Goal: Use online tool/utility: Utilize a website feature to perform a specific function

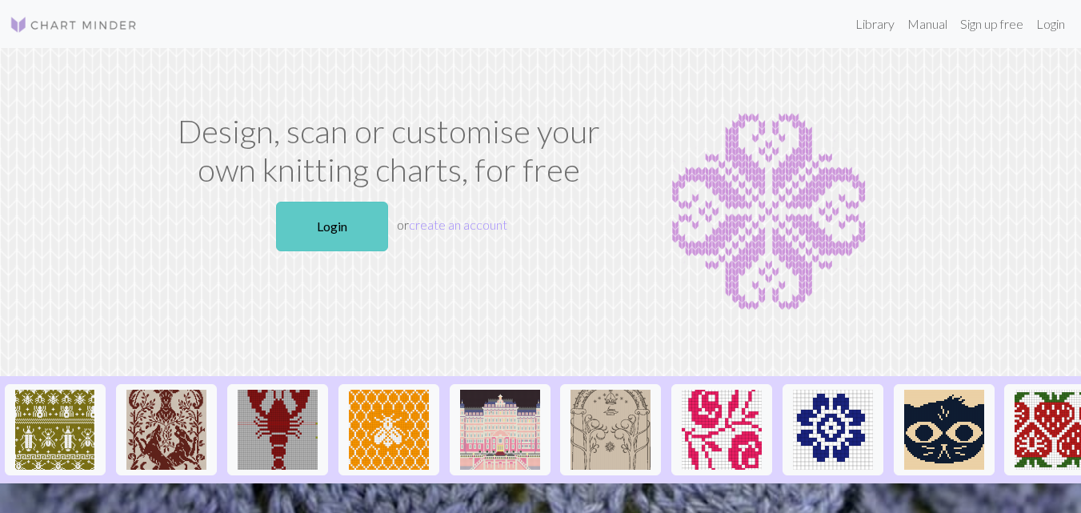
click at [333, 226] on link "Login" at bounding box center [332, 227] width 112 height 50
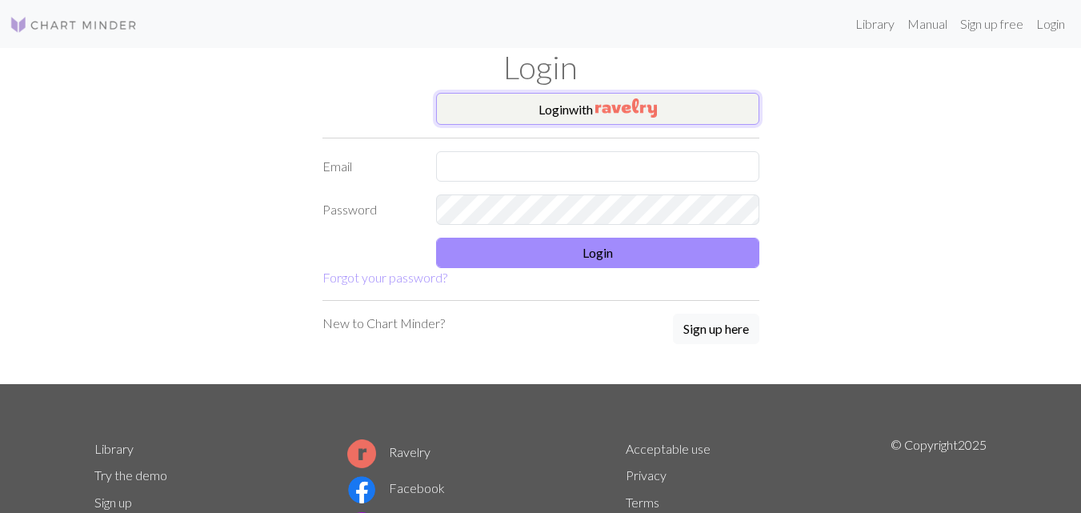
click at [659, 102] on button "Login with" at bounding box center [597, 109] width 323 height 32
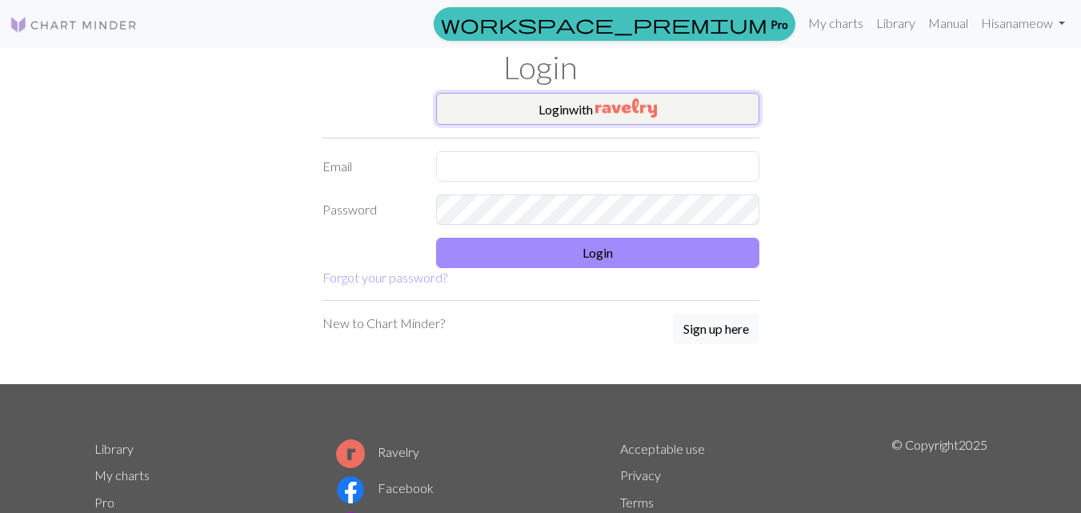
click at [666, 100] on button "Login with" at bounding box center [597, 109] width 323 height 32
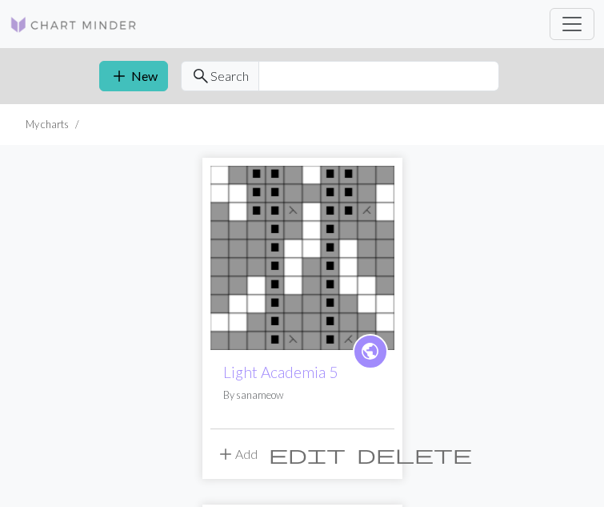
click at [216, 448] on span "add" at bounding box center [225, 454] width 19 height 22
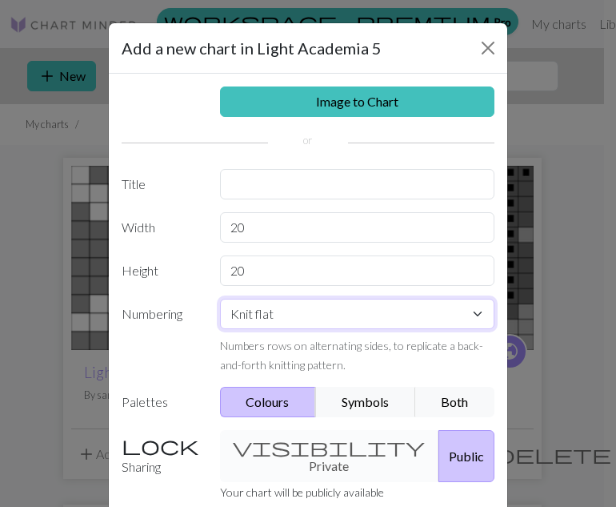
click at [471, 314] on select "Knit flat Knit in the round Lace knitting Cross stitch" at bounding box center [357, 313] width 275 height 30
select select "round"
click at [220, 298] on select "Knit flat Knit in the round Lace knitting Cross stitch" at bounding box center [357, 313] width 275 height 30
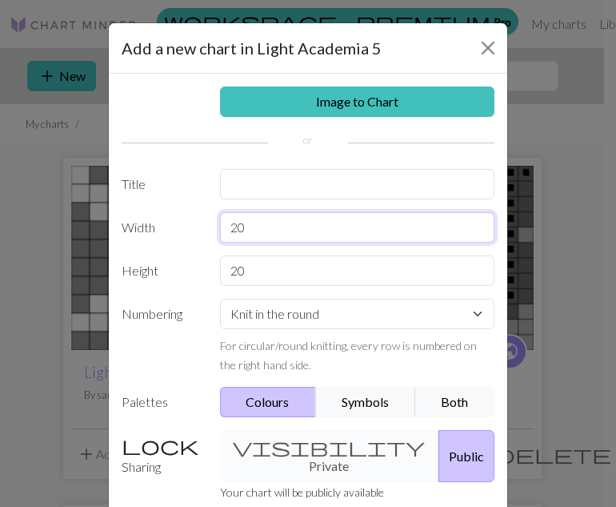
click at [232, 222] on input "20" at bounding box center [357, 227] width 275 height 30
type input "12"
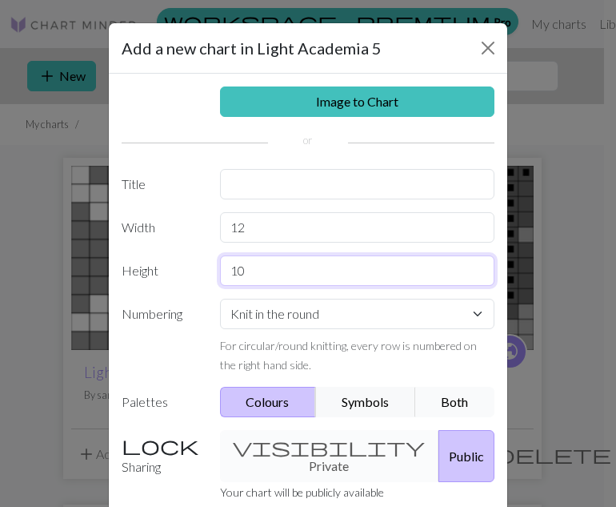
type input "10"
click at [446, 398] on button "Both" at bounding box center [455, 402] width 80 height 30
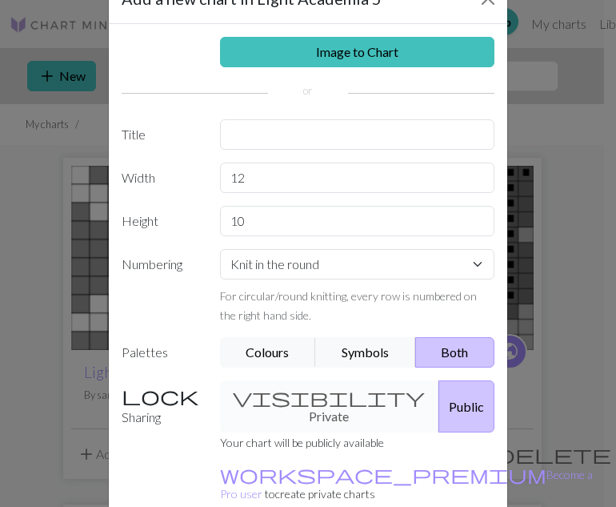
scroll to position [126, 0]
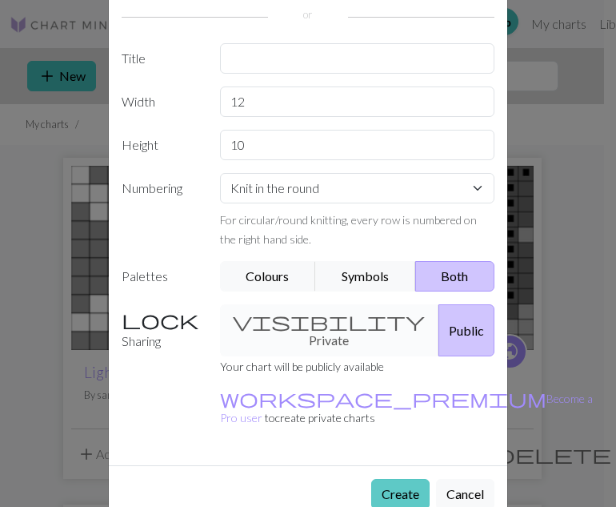
click at [393, 479] on button "Create" at bounding box center [400, 494] width 58 height 30
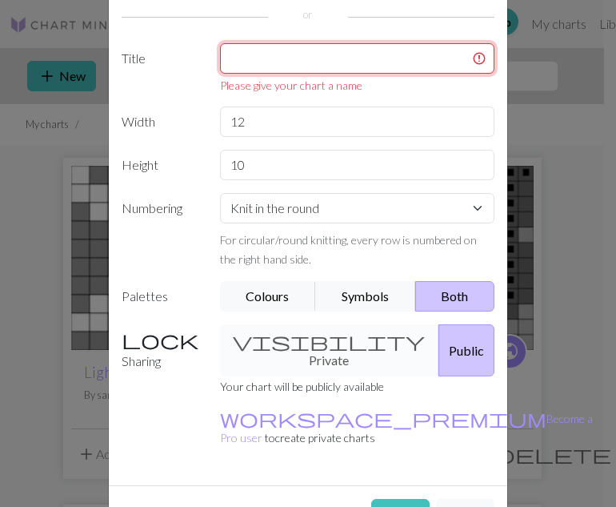
click at [310, 53] on input "text" at bounding box center [357, 58] width 275 height 30
type input "A"
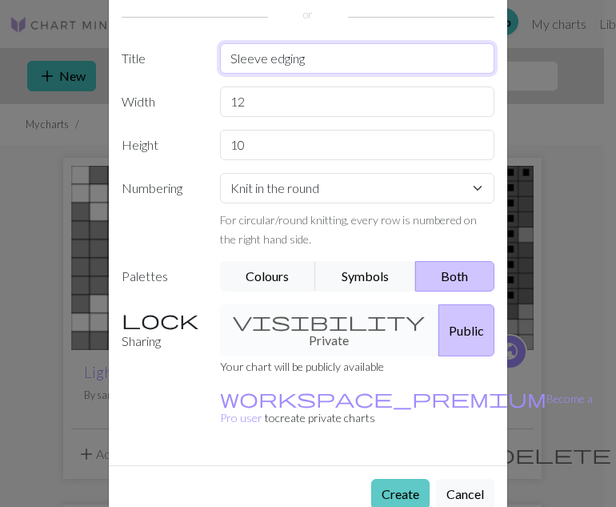
type input "Sleeve edging"
click at [409, 479] on button "Create" at bounding box center [400, 494] width 58 height 30
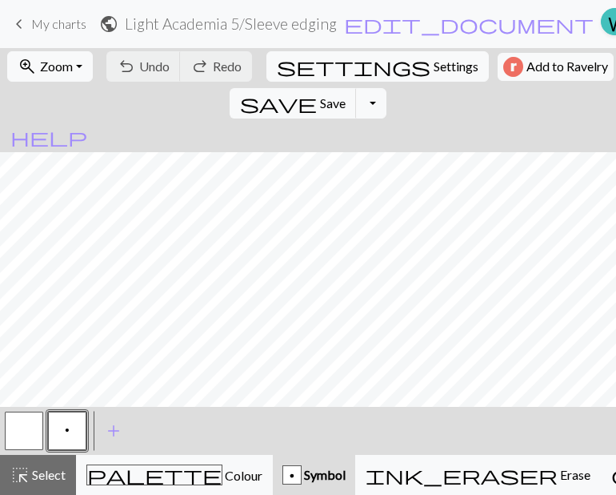
click at [34, 439] on button "button" at bounding box center [24, 430] width 38 height 38
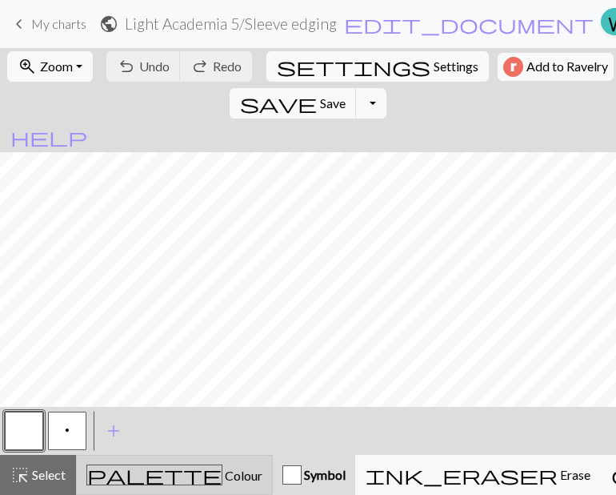
click at [142, 457] on button "palette Colour Colour" at bounding box center [174, 475] width 197 height 40
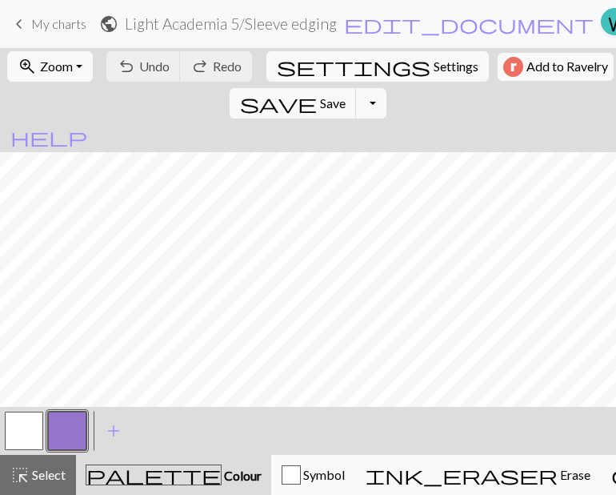
click at [62, 430] on button "button" at bounding box center [67, 430] width 38 height 38
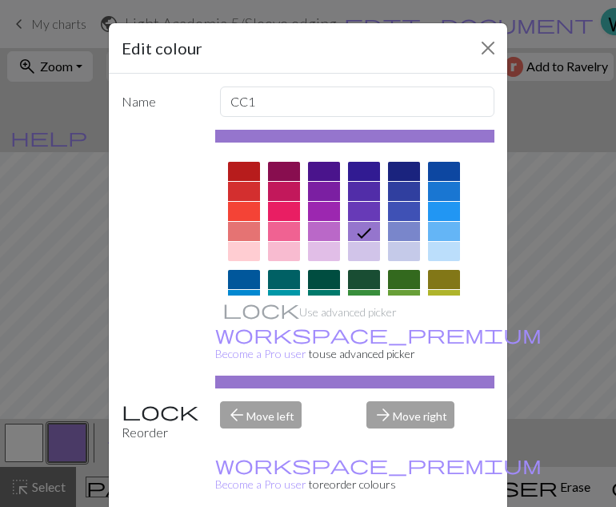
drag, startPoint x: 342, startPoint y: 218, endPoint x: 335, endPoint y: 153, distance: 65.2
click at [335, 153] on div at bounding box center [355, 374] width 280 height 450
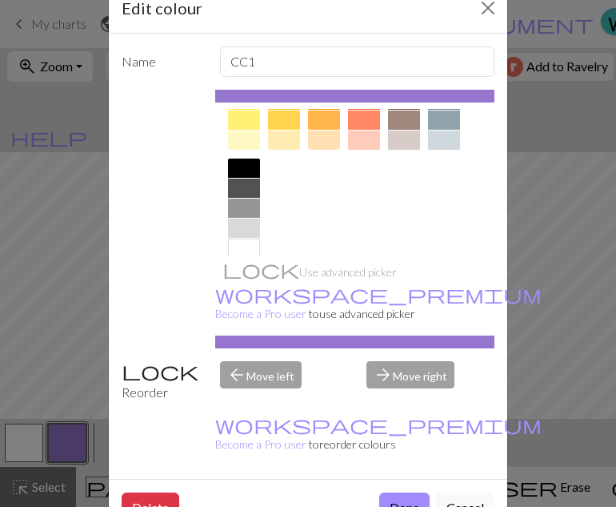
scroll to position [308, 0]
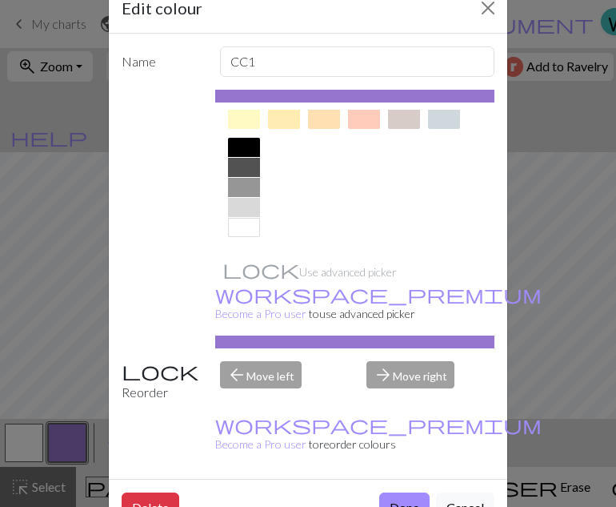
click at [239, 186] on div at bounding box center [244, 187] width 32 height 19
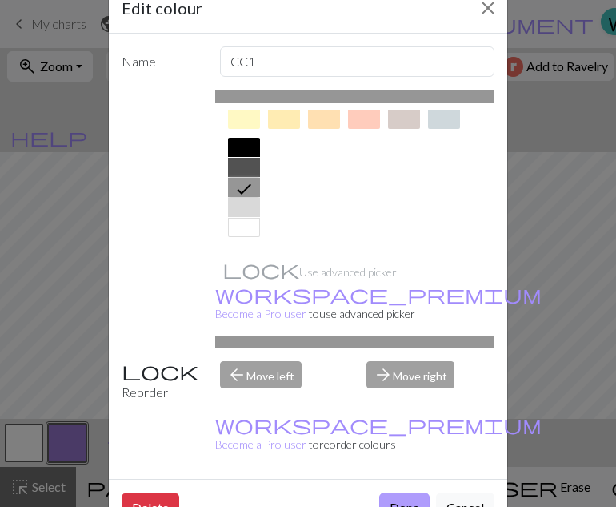
click at [403, 492] on button "Done" at bounding box center [404, 507] width 50 height 30
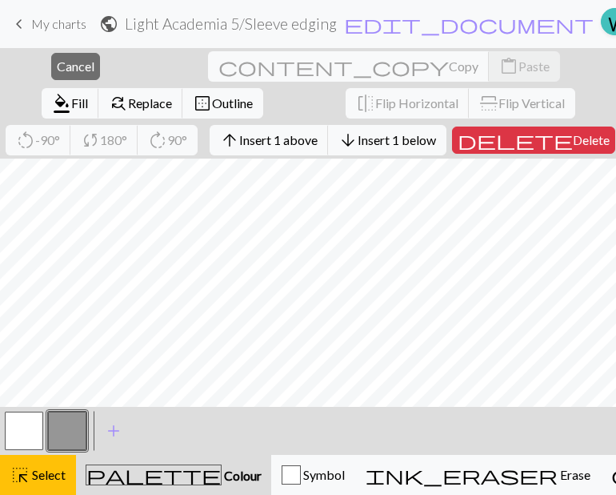
click at [64, 429] on button "button" at bounding box center [67, 430] width 38 height 38
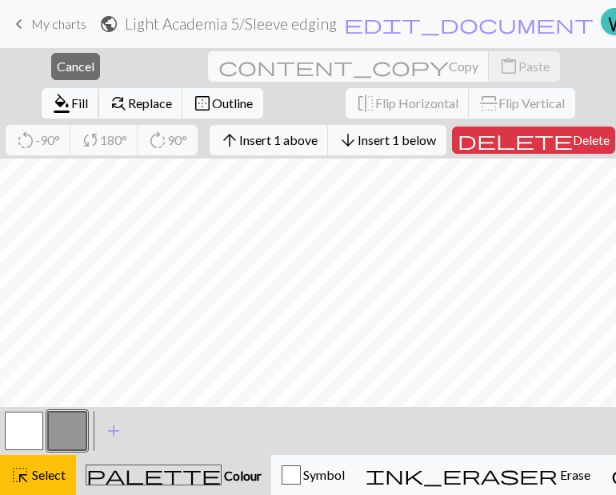
click at [71, 92] on span "format_color_fill" at bounding box center [61, 103] width 19 height 22
click at [99, 88] on button "format_color_fill Fill" at bounding box center [71, 103] width 58 height 30
click at [71, 92] on span "format_color_fill" at bounding box center [61, 103] width 19 height 22
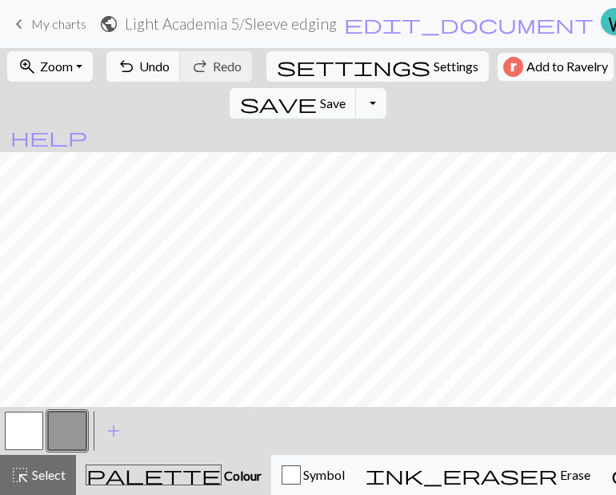
click at [31, 424] on button "button" at bounding box center [24, 430] width 38 height 38
click at [78, 439] on button "button" at bounding box center [67, 430] width 38 height 38
click at [17, 436] on button "button" at bounding box center [24, 430] width 38 height 38
click at [79, 435] on button "button" at bounding box center [67, 430] width 38 height 38
click at [22, 437] on button "button" at bounding box center [24, 430] width 38 height 38
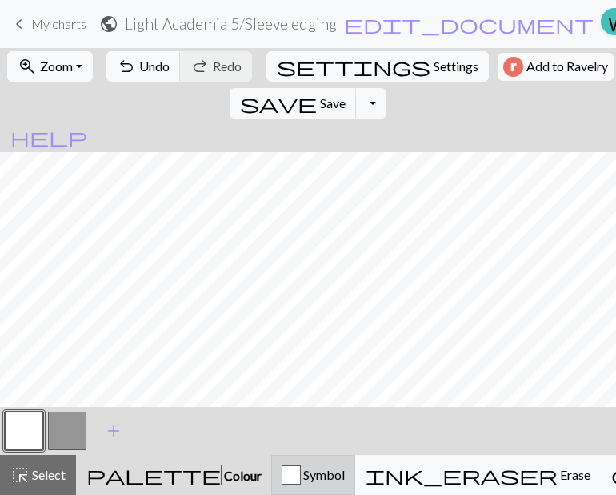
click at [301, 468] on span "Symbol" at bounding box center [323, 474] width 44 height 15
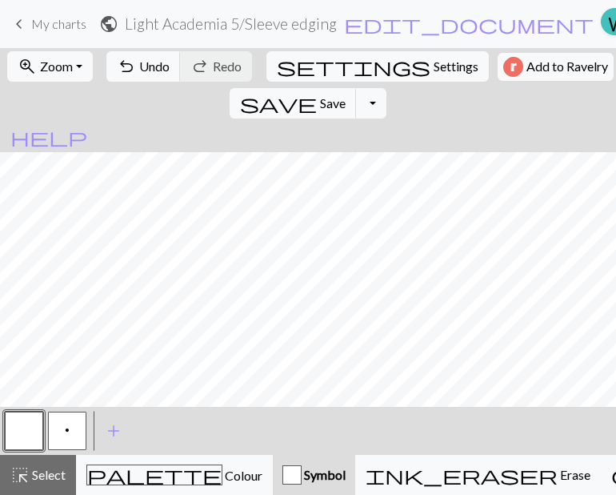
click at [71, 426] on button "p" at bounding box center [67, 430] width 38 height 38
click at [118, 428] on span "add" at bounding box center [113, 430] width 19 height 22
click at [105, 435] on button "button" at bounding box center [110, 430] width 38 height 38
click at [102, 422] on button "button" at bounding box center [110, 430] width 38 height 38
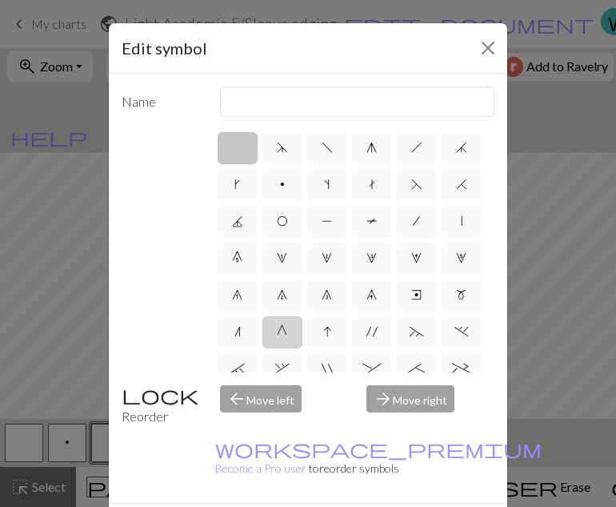
click at [278, 338] on span "G" at bounding box center [282, 331] width 10 height 13
click at [278, 332] on input "G" at bounding box center [282, 327] width 10 height 10
radio input "true"
type input "psso"
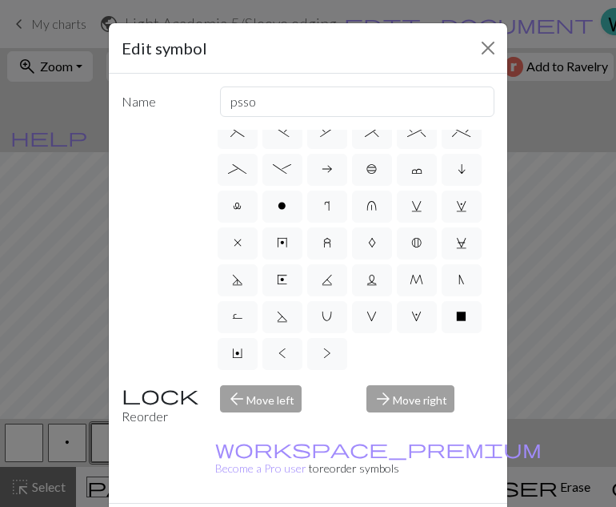
scroll to position [383, 0]
click at [352, 317] on label "V" at bounding box center [372, 317] width 40 height 32
radio input "true"
type input "sl1 purlwise"
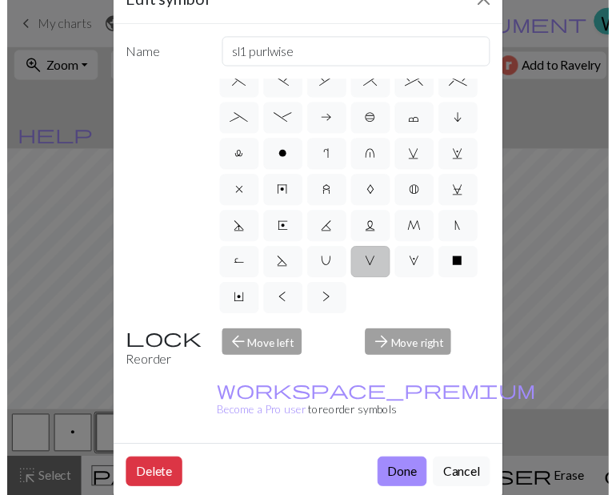
scroll to position [61, 0]
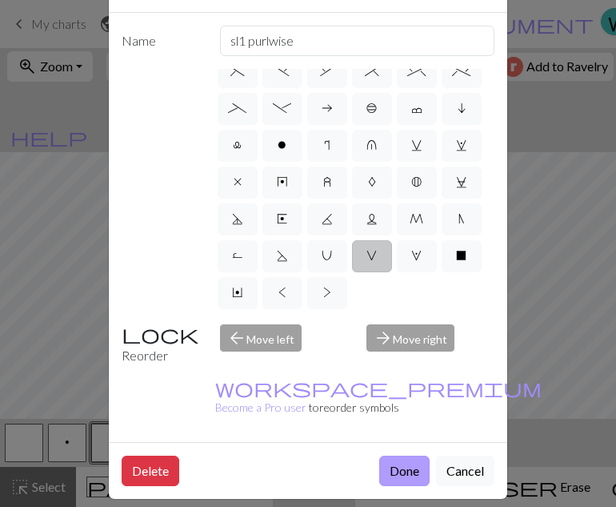
click at [401, 455] on button "Done" at bounding box center [404, 470] width 50 height 30
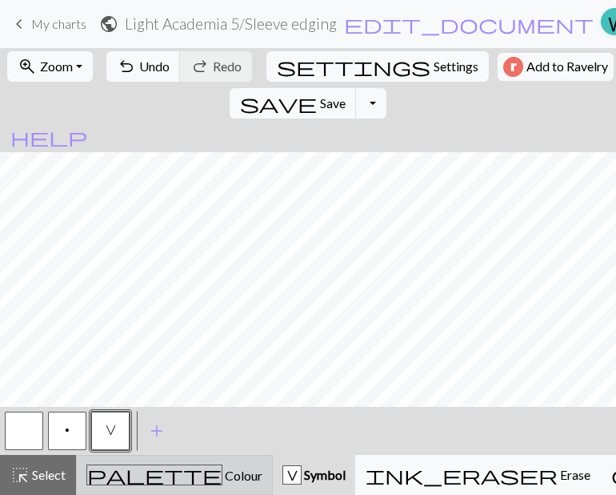
click at [124, 463] on button "palette Colour Colour" at bounding box center [174, 475] width 197 height 40
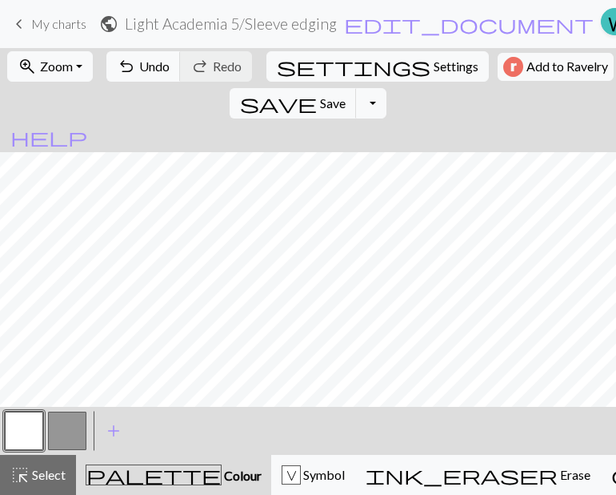
click at [77, 425] on button "button" at bounding box center [67, 430] width 38 height 38
click at [36, 419] on button "button" at bounding box center [24, 430] width 38 height 38
click at [78, 418] on button "button" at bounding box center [67, 430] width 38 height 38
click at [34, 436] on button "button" at bounding box center [24, 430] width 38 height 38
click at [301, 472] on span "Symbol" at bounding box center [323, 474] width 44 height 15
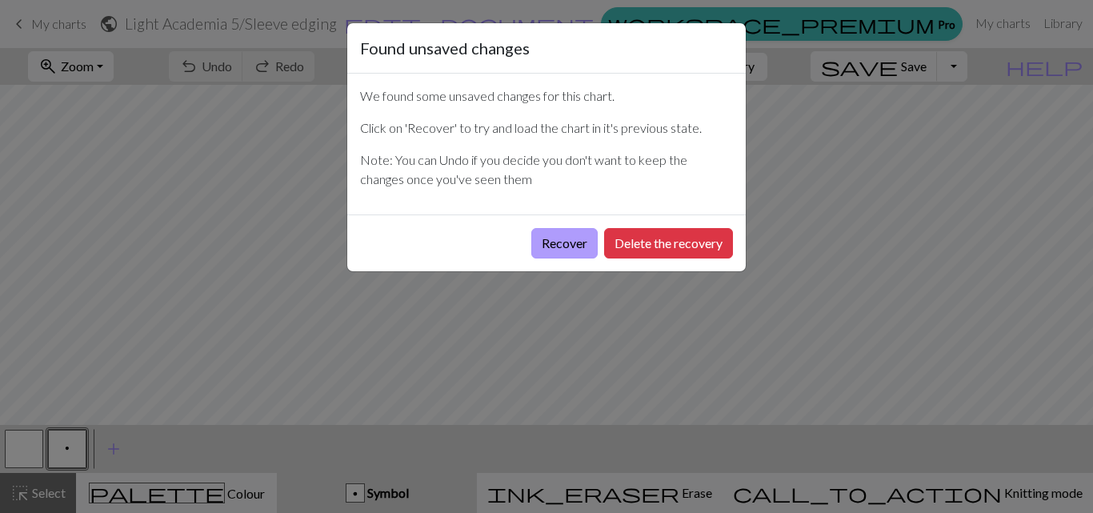
click at [556, 239] on button "Recover" at bounding box center [564, 243] width 66 height 30
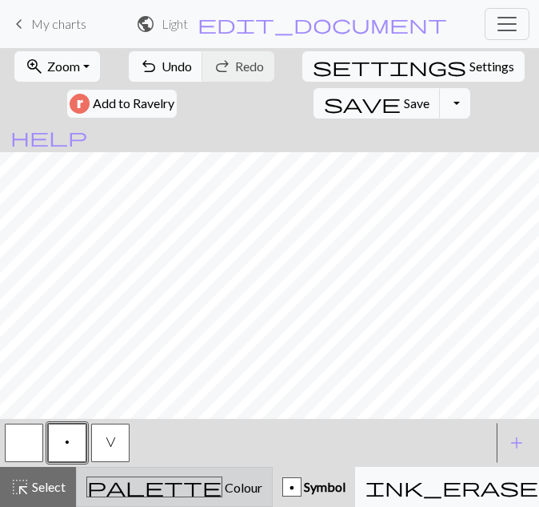
click at [171, 494] on div "palette Colour Colour" at bounding box center [174, 486] width 176 height 21
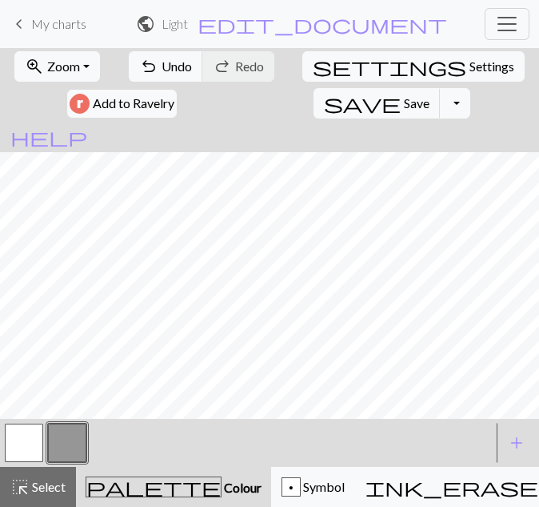
click at [14, 443] on button "button" at bounding box center [24, 442] width 38 height 38
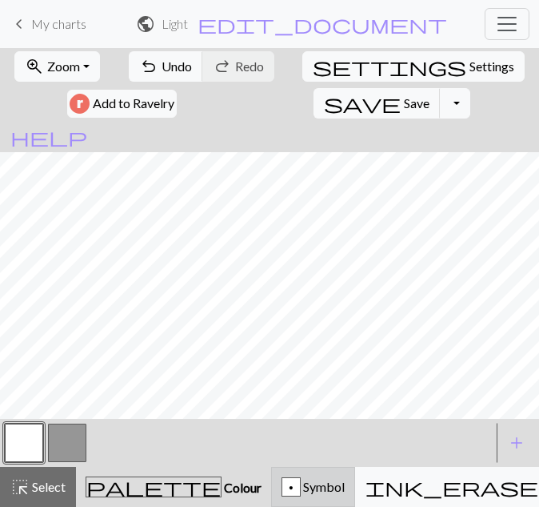
click at [301, 483] on span "Symbol" at bounding box center [323, 486] width 44 height 15
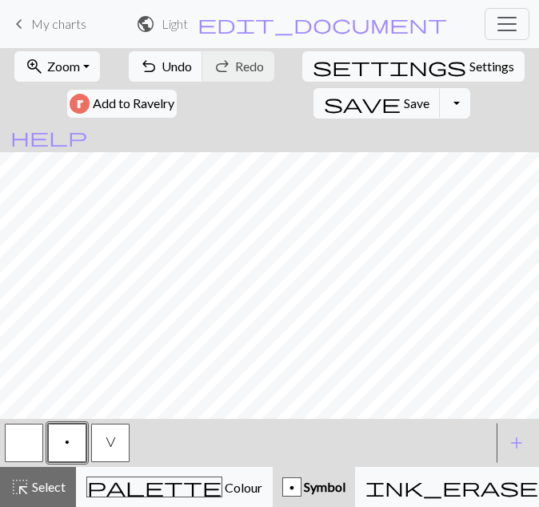
click at [19, 440] on button "button" at bounding box center [24, 442] width 38 height 38
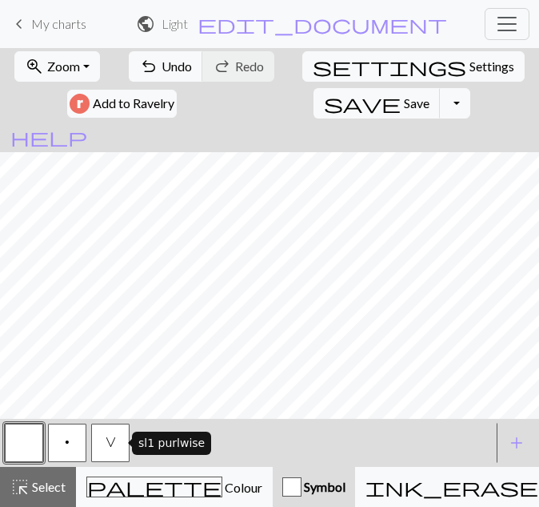
click at [102, 446] on button "V" at bounding box center [110, 442] width 38 height 38
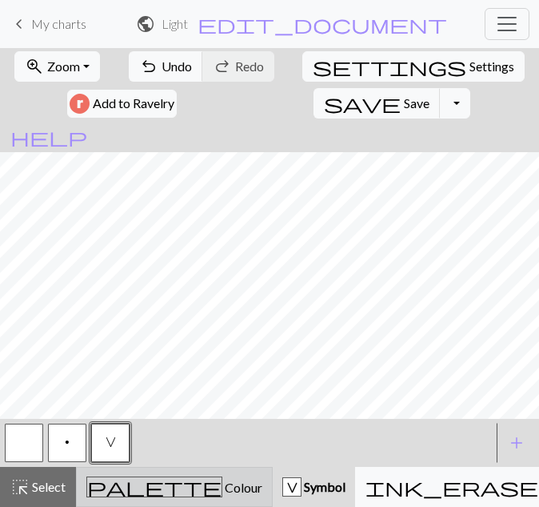
click at [127, 476] on div "palette Colour Colour" at bounding box center [174, 486] width 176 height 21
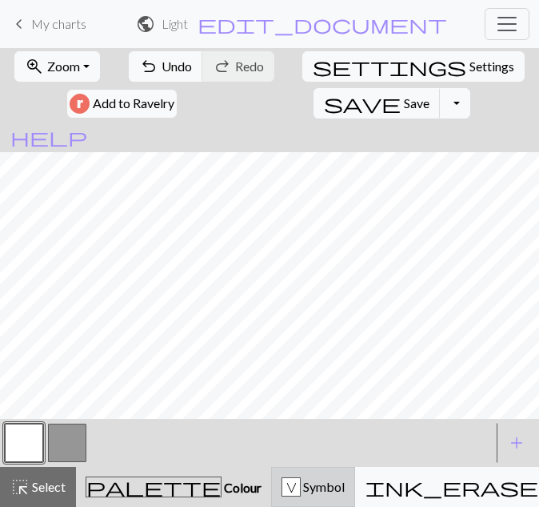
click at [282, 496] on div "V" at bounding box center [291, 487] width 18 height 19
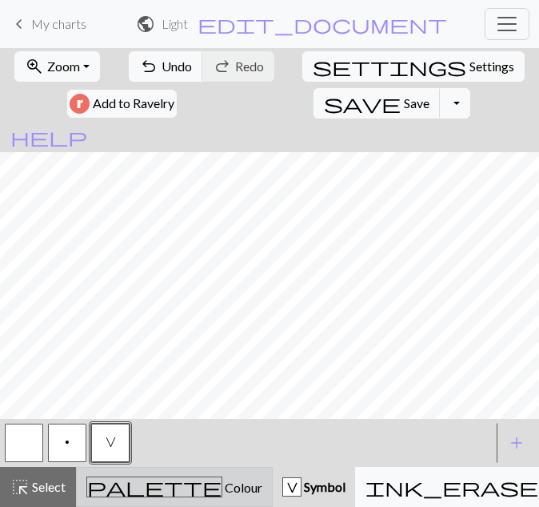
click at [171, 484] on div "palette Colour Colour" at bounding box center [174, 486] width 176 height 21
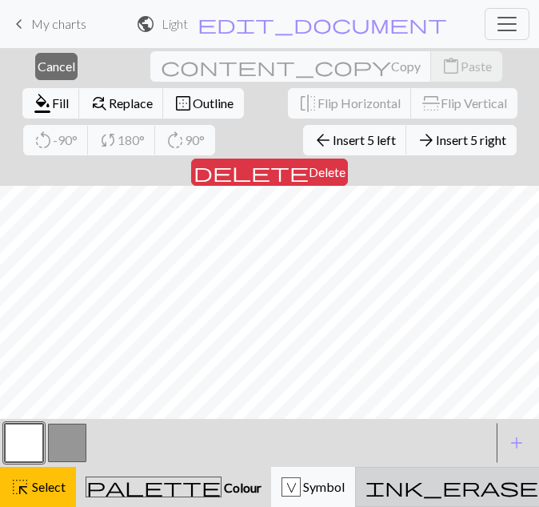
click at [366, 482] on span "ink_eraser" at bounding box center [462, 486] width 192 height 22
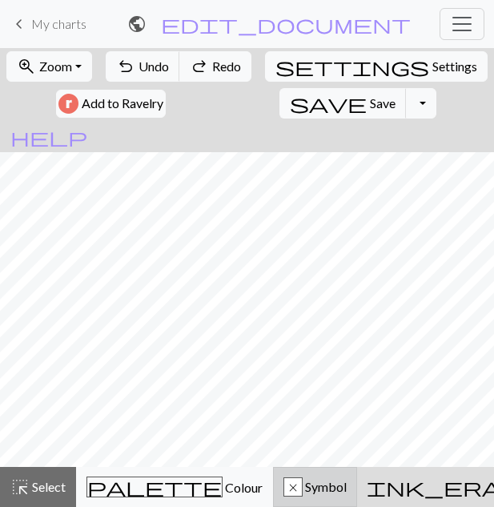
click at [302, 486] on span "Symbol" at bounding box center [324, 486] width 44 height 15
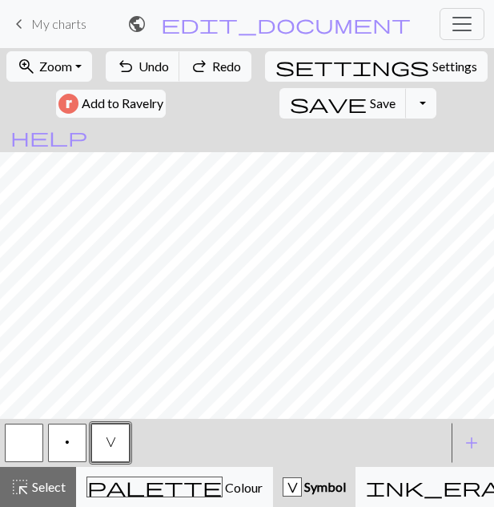
click at [22, 447] on button "button" at bounding box center [24, 442] width 38 height 38
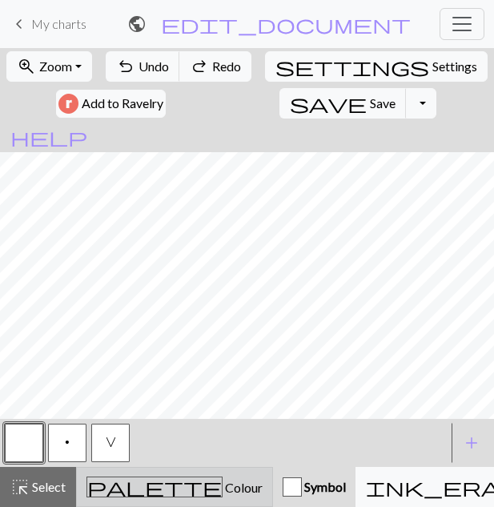
click at [222, 485] on span "Colour" at bounding box center [242, 486] width 40 height 15
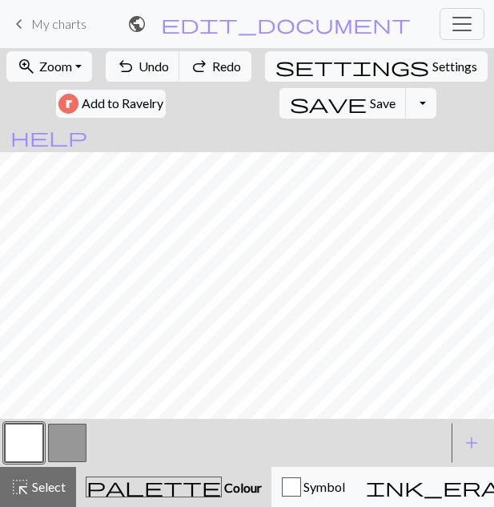
click at [75, 453] on button "button" at bounding box center [67, 442] width 38 height 38
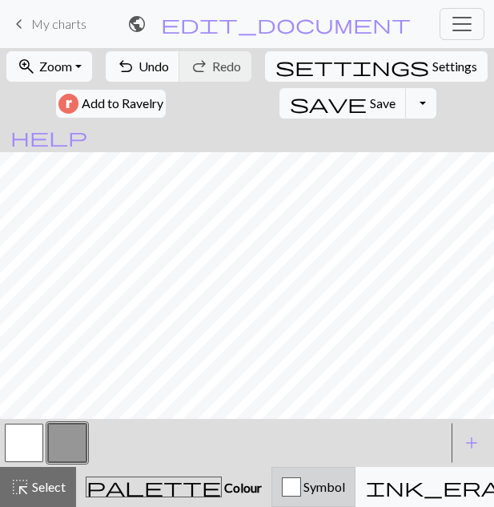
click at [301, 487] on span "Symbol" at bounding box center [323, 486] width 44 height 15
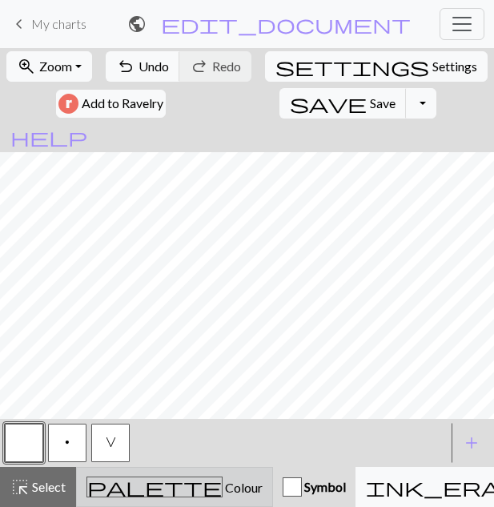
click at [222, 488] on span "Colour" at bounding box center [242, 486] width 40 height 15
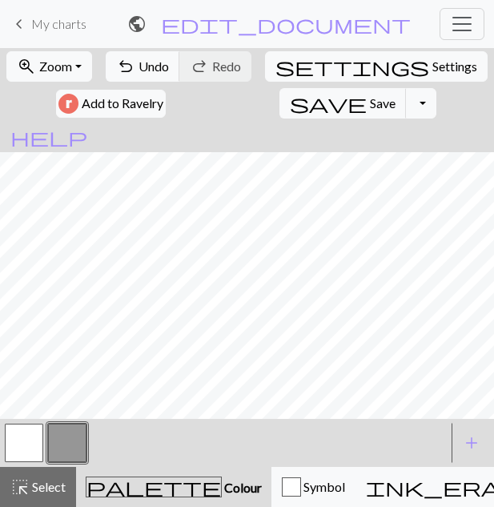
click at [30, 434] on button "button" at bounding box center [24, 442] width 38 height 38
click at [57, 446] on button "button" at bounding box center [67, 442] width 38 height 38
click at [301, 485] on span "Symbol" at bounding box center [323, 486] width 44 height 15
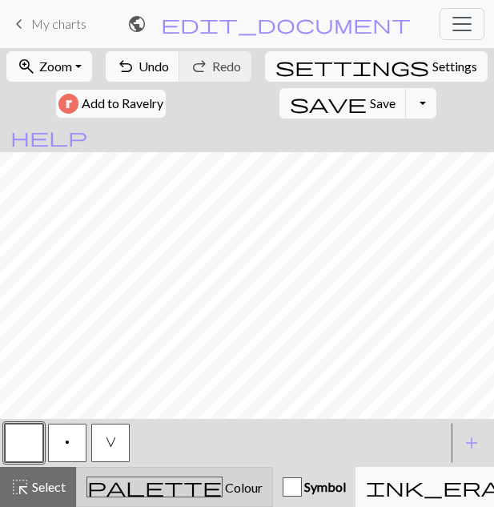
click at [118, 472] on button "palette Colour Colour" at bounding box center [174, 487] width 197 height 40
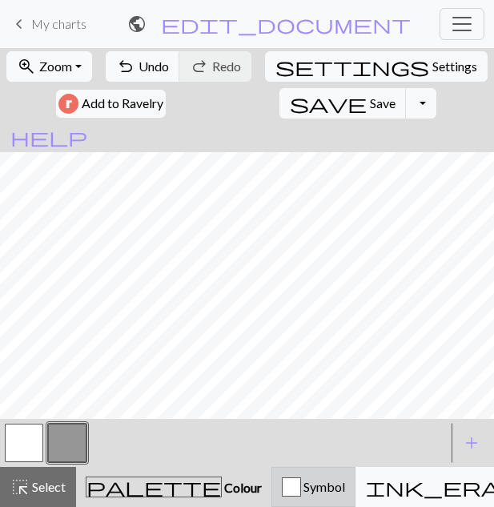
click at [282, 492] on div "button" at bounding box center [291, 486] width 19 height 19
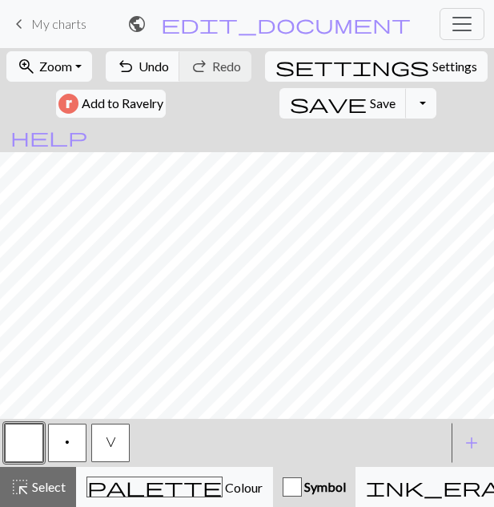
click at [106, 448] on button "V" at bounding box center [110, 442] width 38 height 38
click at [116, 435] on button "V" at bounding box center [110, 442] width 38 height 38
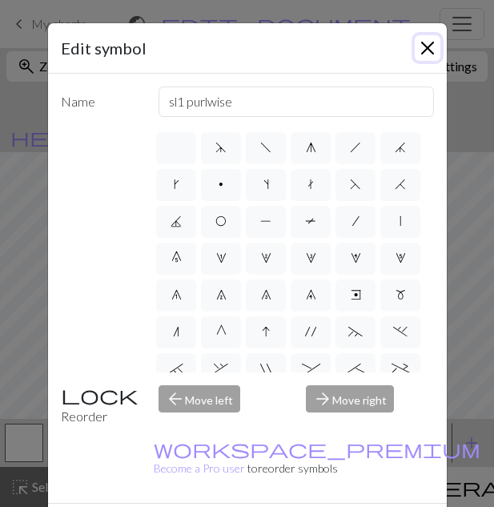
click at [432, 46] on button "Close" at bounding box center [428, 48] width 26 height 26
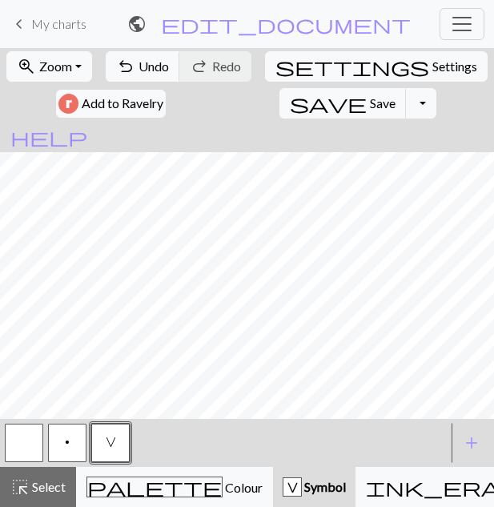
click at [33, 445] on button "button" at bounding box center [24, 442] width 38 height 38
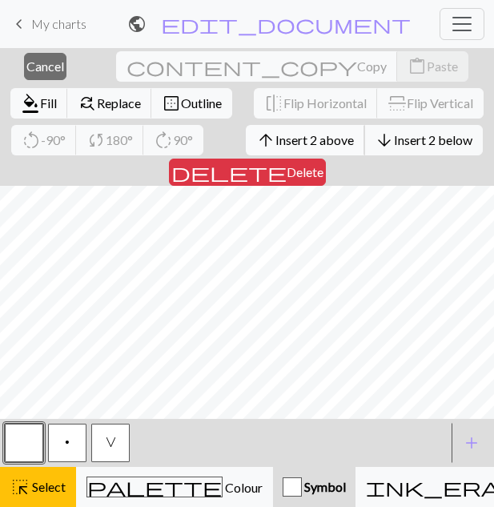
click at [275, 143] on span "Insert 2 above" at bounding box center [314, 139] width 78 height 15
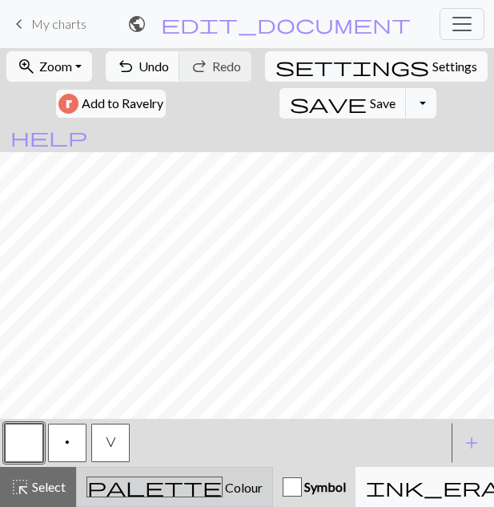
click at [222, 493] on span "Colour" at bounding box center [242, 486] width 40 height 15
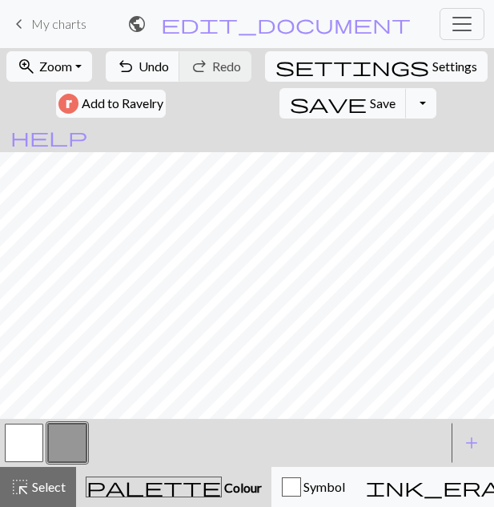
click at [28, 450] on button "button" at bounding box center [24, 442] width 38 height 38
click at [73, 444] on button "button" at bounding box center [67, 442] width 38 height 38
click at [34, 436] on button "button" at bounding box center [24, 442] width 38 height 38
click at [56, 433] on button "button" at bounding box center [67, 442] width 38 height 38
click at [20, 447] on button "button" at bounding box center [24, 442] width 38 height 38
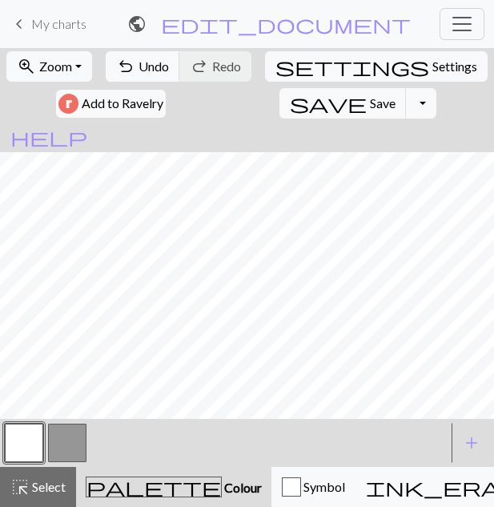
click at [78, 447] on button "button" at bounding box center [67, 442] width 38 height 38
click at [34, 439] on button "button" at bounding box center [24, 442] width 38 height 38
click at [61, 443] on button "button" at bounding box center [67, 442] width 38 height 38
click at [30, 451] on button "button" at bounding box center [24, 442] width 38 height 38
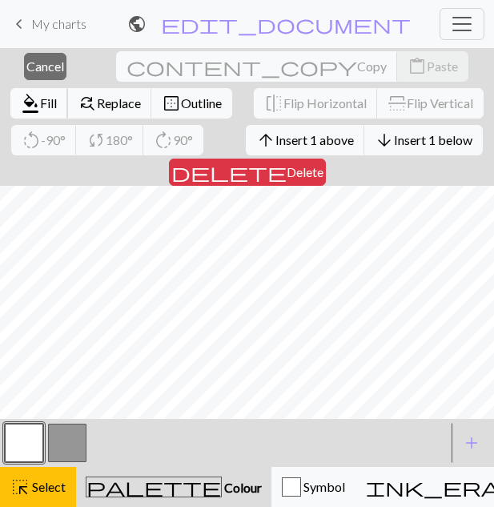
click at [57, 95] on span "Fill" at bounding box center [48, 102] width 17 height 15
click at [40, 92] on span "format_color_fill" at bounding box center [30, 103] width 19 height 22
click at [68, 88] on button "format_color_fill Fill" at bounding box center [39, 103] width 58 height 30
click at [40, 92] on span "format_color_fill" at bounding box center [30, 103] width 19 height 22
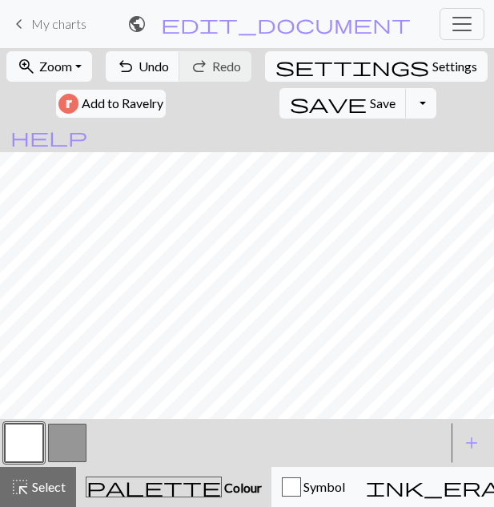
click at [51, 447] on button "button" at bounding box center [67, 442] width 38 height 38
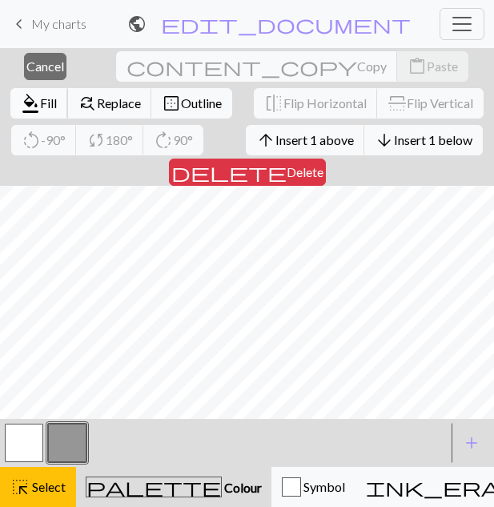
click at [57, 95] on span "Fill" at bounding box center [48, 102] width 17 height 15
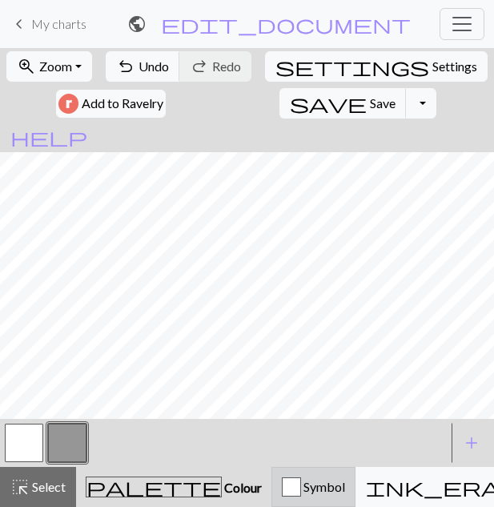
click at [271, 475] on button "Symbol" at bounding box center [313, 487] width 84 height 40
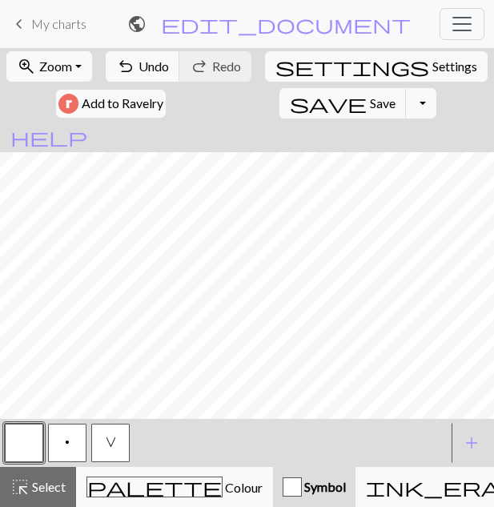
click at [106, 443] on span "V" at bounding box center [111, 441] width 10 height 13
